Goal: Transaction & Acquisition: Subscribe to service/newsletter

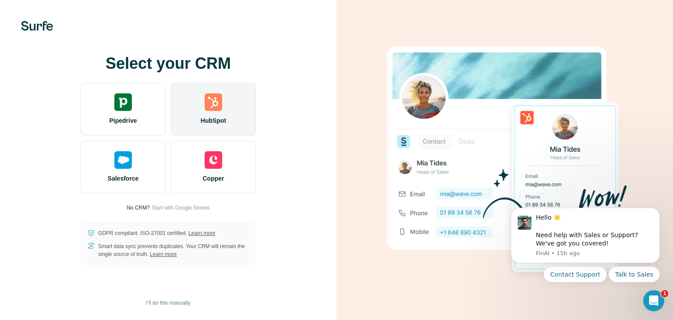
click at [224, 113] on div "HubSpot" at bounding box center [213, 109] width 85 height 53
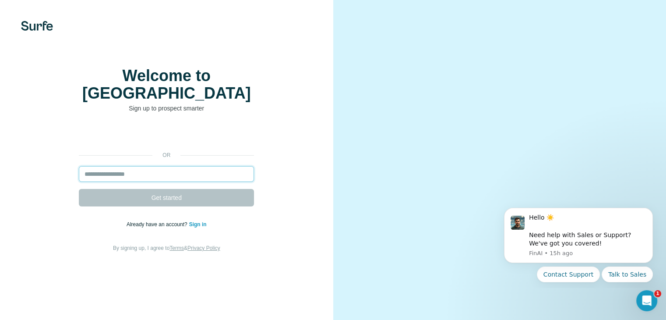
click at [150, 182] on input "email" at bounding box center [166, 174] width 175 height 16
type input "*"
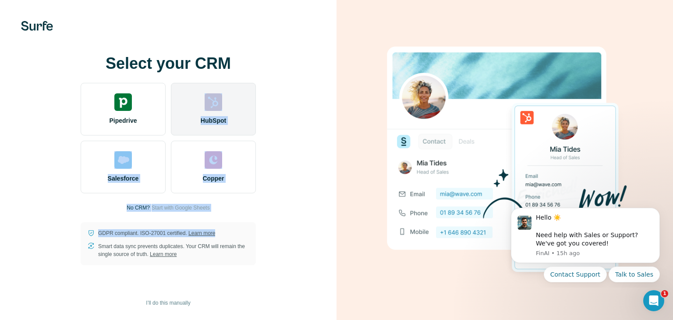
drag, startPoint x: 234, startPoint y: 212, endPoint x: 226, endPoint y: 102, distance: 110.3
click at [226, 102] on div "Select your CRM Pipedrive HubSpot Salesforce Copper No CRM? Start with Google S…" at bounding box center [168, 160] width 301 height 210
click at [226, 102] on div "HubSpot" at bounding box center [213, 109] width 85 height 53
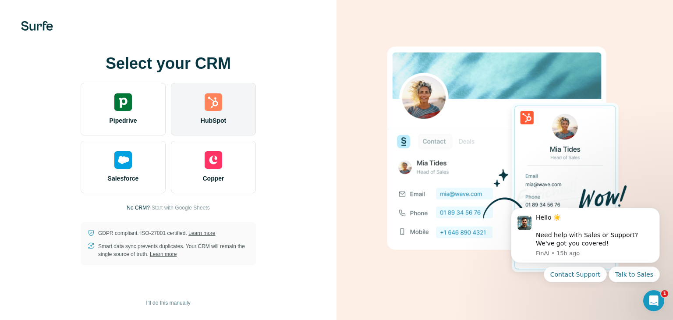
click at [204, 97] on div "HubSpot" at bounding box center [213, 109] width 85 height 53
